Goal: Transaction & Acquisition: Book appointment/travel/reservation

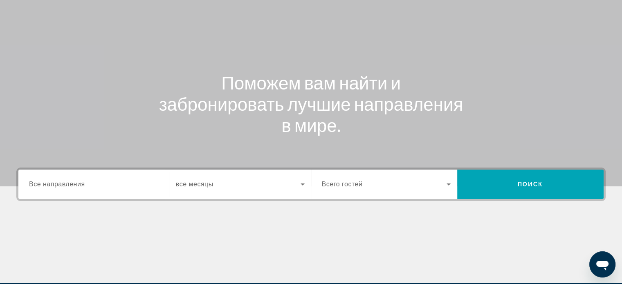
scroll to position [123, 0]
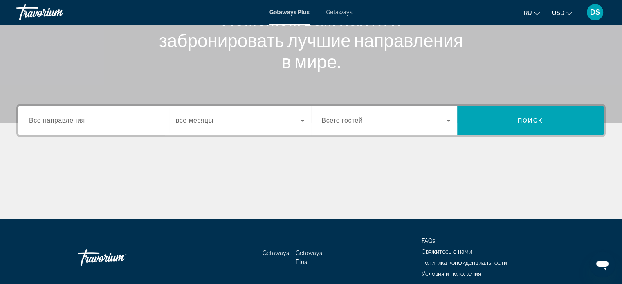
click at [77, 121] on span "Все направления" at bounding box center [57, 120] width 56 height 7
click at [77, 121] on input "Destination Все направления" at bounding box center [93, 121] width 129 height 10
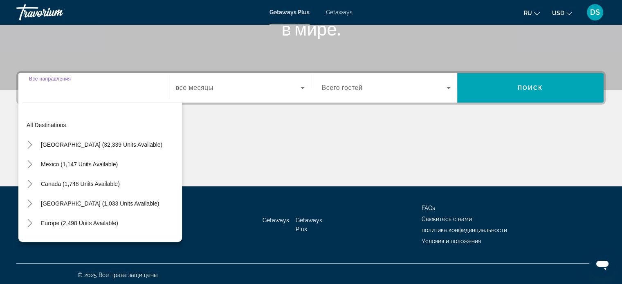
scroll to position [157, 0]
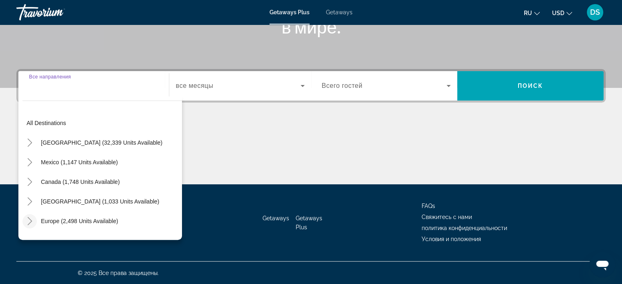
click at [31, 221] on icon "Toggle Europe (2,498 units available)" at bounding box center [29, 221] width 4 height 8
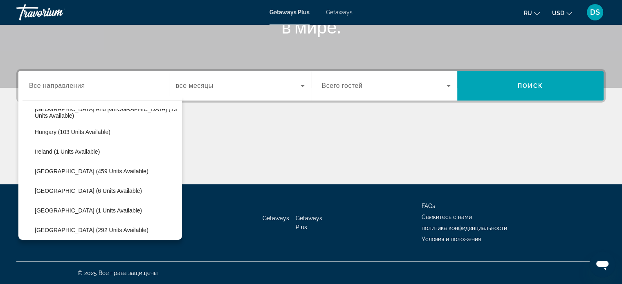
scroll to position [307, 0]
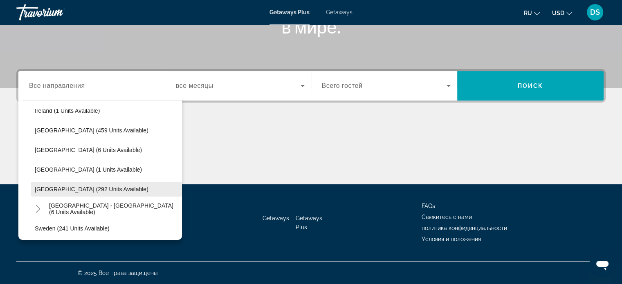
click at [68, 187] on span "[GEOGRAPHIC_DATA] (292 units available)" at bounding box center [92, 189] width 114 height 7
type input "**********"
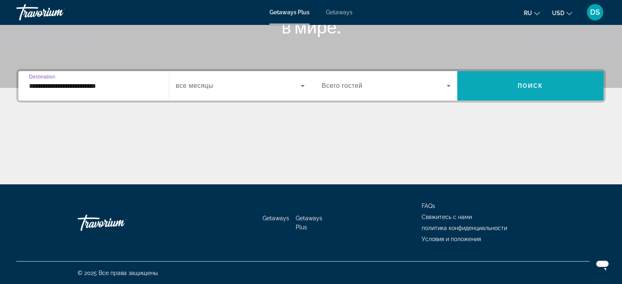
click at [471, 85] on span "Search widget" at bounding box center [530, 86] width 146 height 20
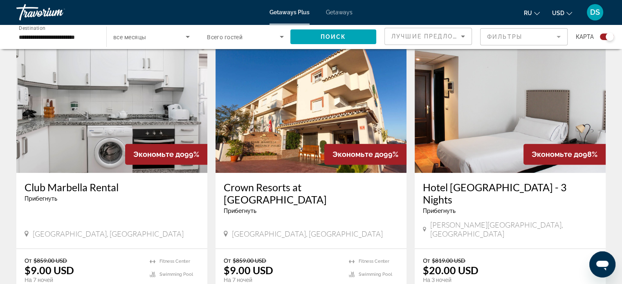
scroll to position [245, 0]
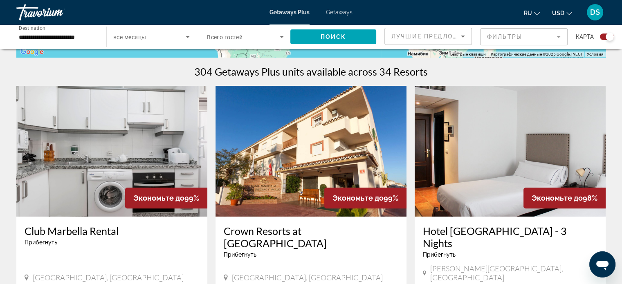
click at [313, 164] on img "Main content" at bounding box center [310, 151] width 191 height 131
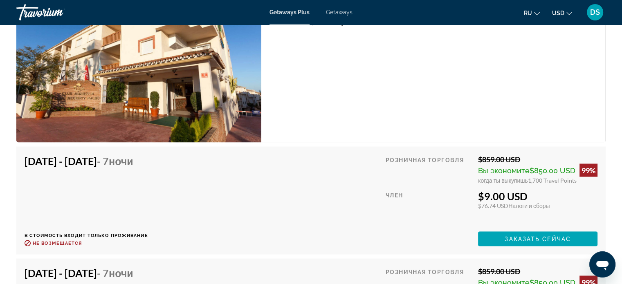
scroll to position [1553, 0]
drag, startPoint x: 484, startPoint y: 187, endPoint x: 537, endPoint y: 188, distance: 53.1
click at [537, 189] on div "$9.00 USD" at bounding box center [537, 195] width 119 height 12
click at [549, 204] on div "Розничная торговля $859.00 USD Вы экономите $850.00 USD 99% когда ты выкупишь 1…" at bounding box center [491, 200] width 212 height 92
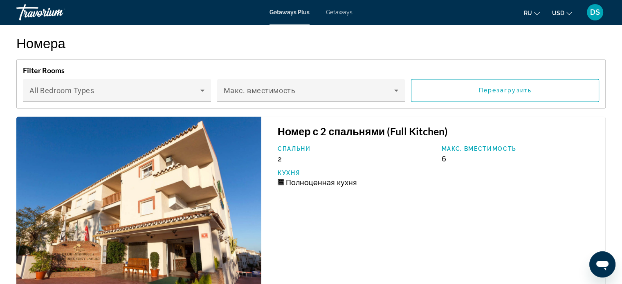
scroll to position [1390, 0]
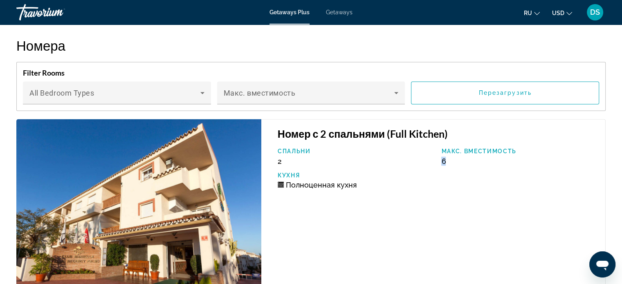
drag, startPoint x: 444, startPoint y: 152, endPoint x: 449, endPoint y: 152, distance: 4.9
click at [449, 152] on div "Макс. вместимость 6" at bounding box center [519, 157] width 164 height 18
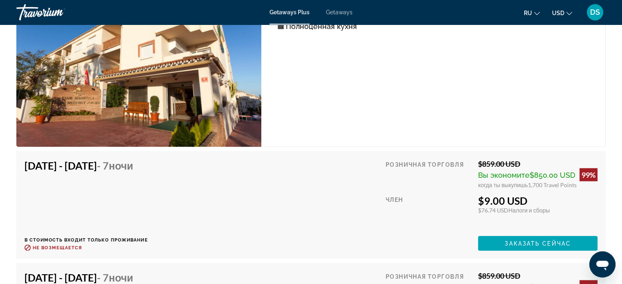
scroll to position [1594, 0]
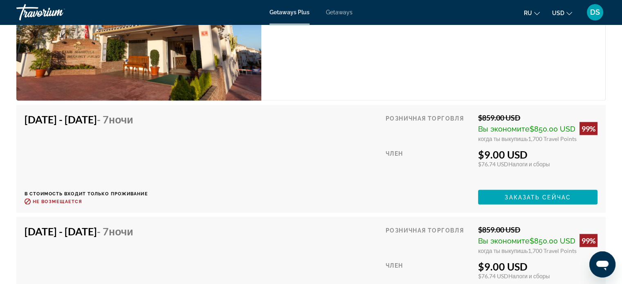
drag, startPoint x: 482, startPoint y: 147, endPoint x: 543, endPoint y: 150, distance: 61.0
click at [543, 150] on div "$9.00 USD" at bounding box center [537, 154] width 119 height 12
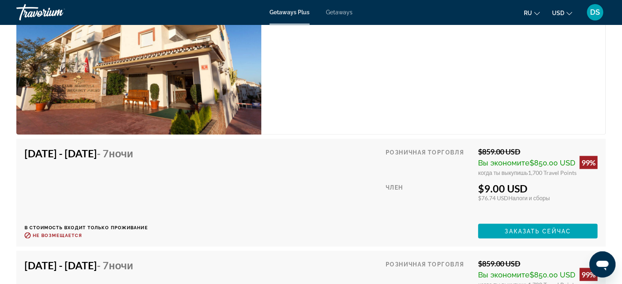
scroll to position [1513, 0]
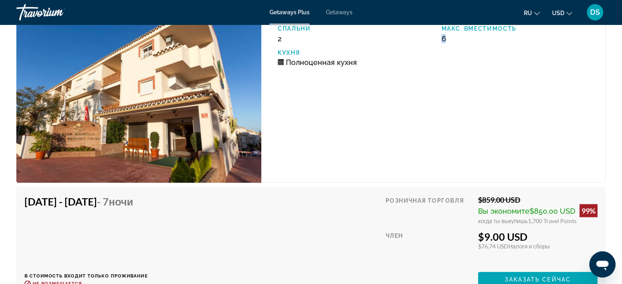
drag, startPoint x: 521, startPoint y: 189, endPoint x: 482, endPoint y: 194, distance: 39.5
click at [482, 195] on div "$859.00 USD" at bounding box center [537, 199] width 119 height 9
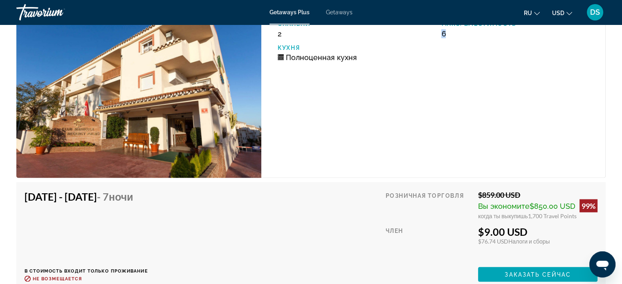
scroll to position [1594, 0]
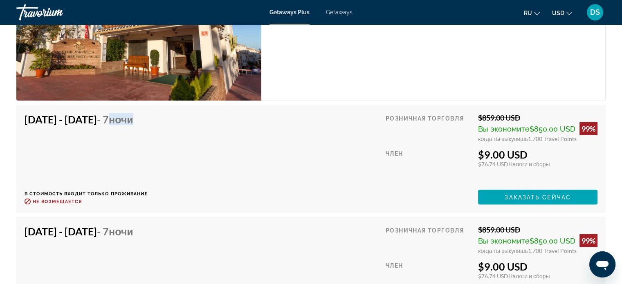
drag, startPoint x: 155, startPoint y: 111, endPoint x: 200, endPoint y: 112, distance: 44.6
click at [200, 113] on div "[DATE] - [DATE] - 7 ночи В стоимость входит только проживание Возврат до : Не в…" at bounding box center [311, 159] width 573 height 92
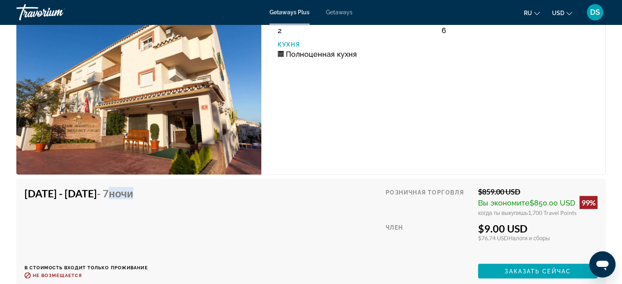
scroll to position [1513, 0]
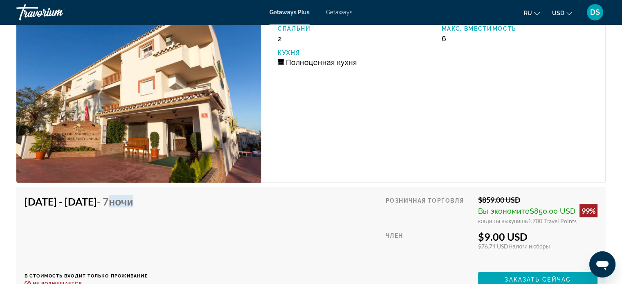
drag, startPoint x: 482, startPoint y: 191, endPoint x: 523, endPoint y: 189, distance: 40.5
click at [523, 195] on div "$859.00 USD" at bounding box center [537, 199] width 119 height 9
drag, startPoint x: 528, startPoint y: 213, endPoint x: 542, endPoint y: 212, distance: 13.5
click at [542, 217] on span "1,700 Travel Points" at bounding box center [552, 220] width 49 height 7
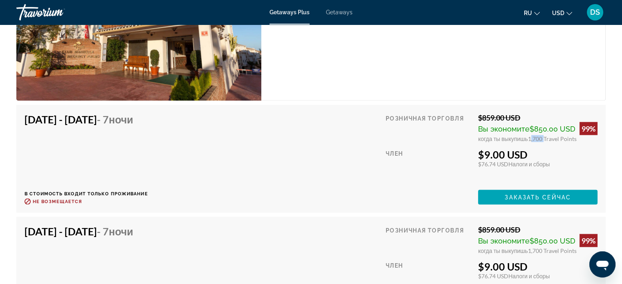
drag, startPoint x: 482, startPoint y: 148, endPoint x: 549, endPoint y: 150, distance: 67.1
click at [549, 150] on div "$9.00 USD" at bounding box center [537, 154] width 119 height 12
drag, startPoint x: 481, startPoint y: 158, endPoint x: 498, endPoint y: 157, distance: 17.6
click at [498, 161] on div "$76.74 USD Налоги и сборы" at bounding box center [537, 164] width 119 height 7
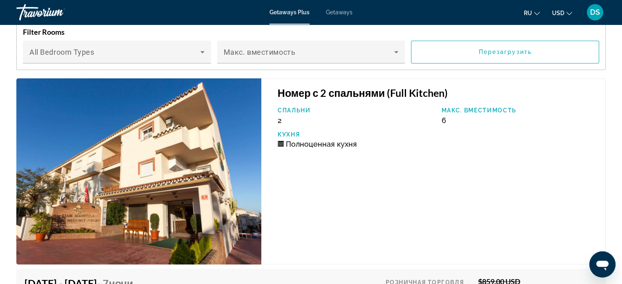
scroll to position [1431, 0]
